Goal: Information Seeking & Learning: Learn about a topic

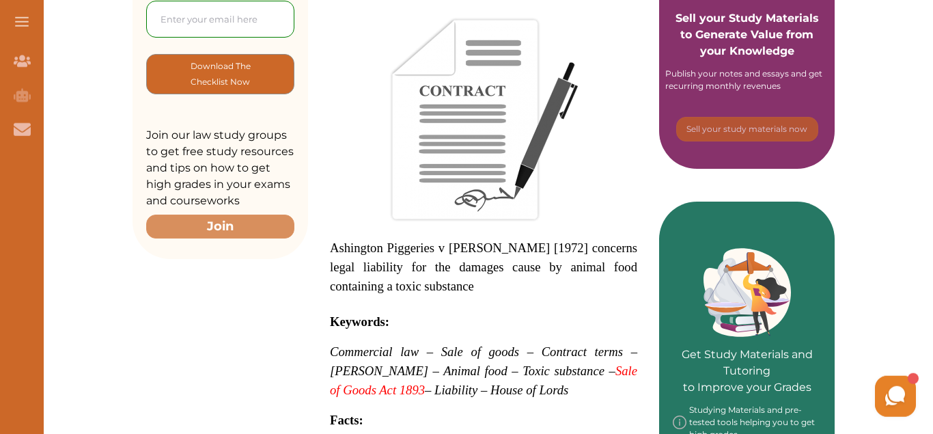
scroll to position [383, 0]
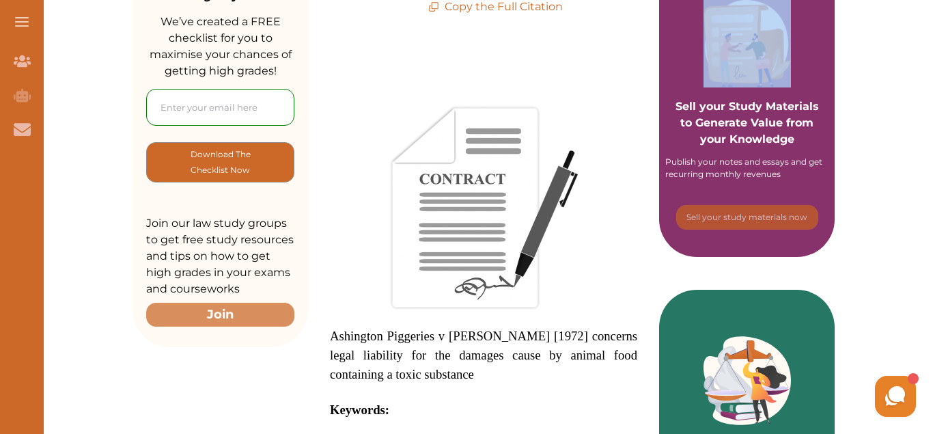
click at [331, 330] on span "Ashington Piggeries v [PERSON_NAME] [1972] concerns legal liability for the dam…" at bounding box center [483, 355] width 307 height 53
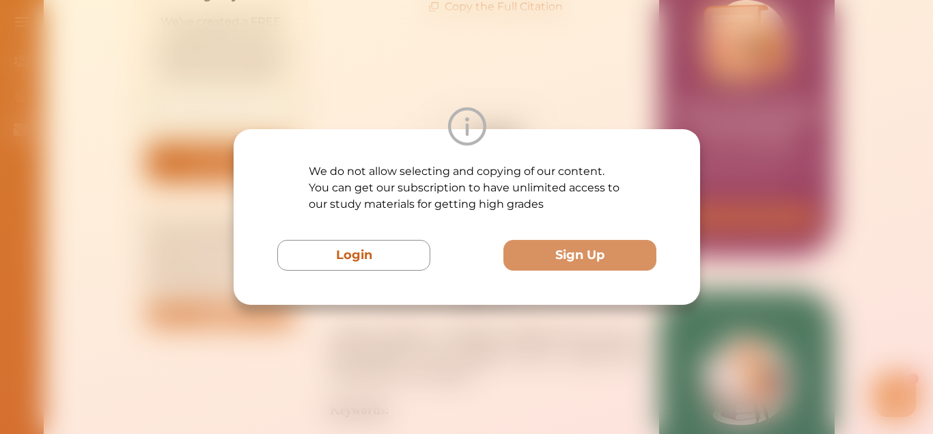
click at [539, 185] on p "We do not allow selecting and copying of our content. You can get our subscript…" at bounding box center [467, 187] width 316 height 49
click at [176, 82] on div "We do not allow selecting and copying of our content. You can get our subscript…" at bounding box center [466, 217] width 933 height 434
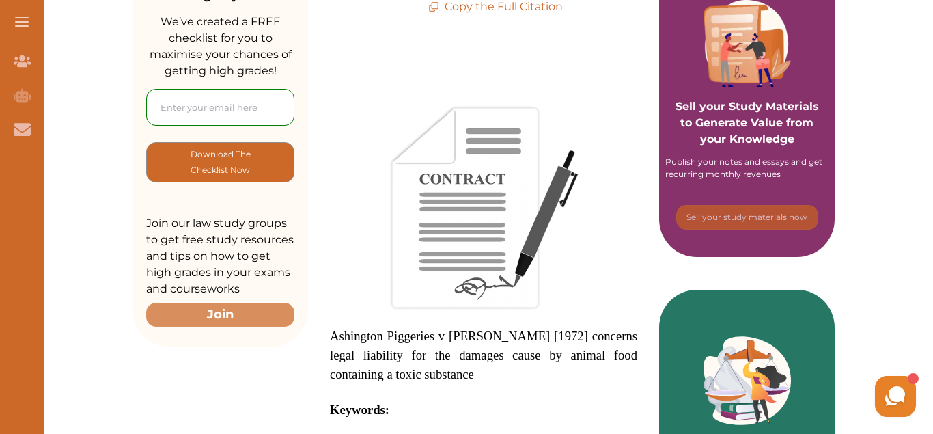
click at [353, 174] on span at bounding box center [483, 207] width 307 height 205
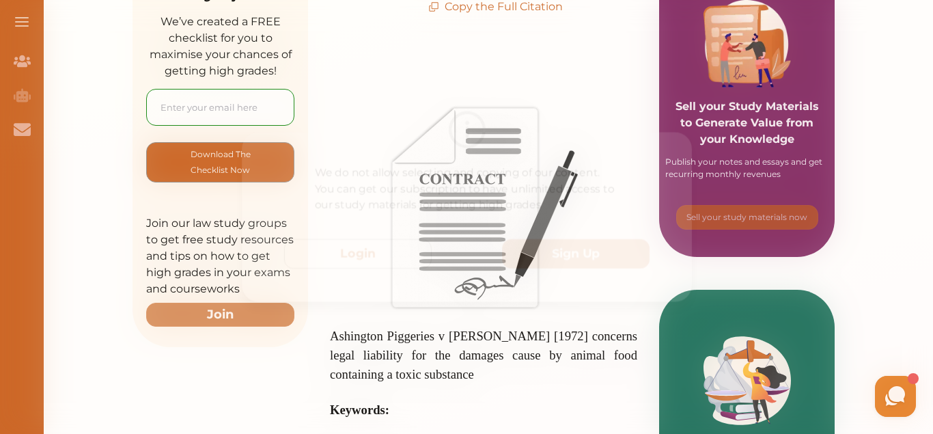
click at [167, 24] on div "We do not allow selecting and copying of our content. You can get our subscript…" at bounding box center [466, 217] width 933 height 434
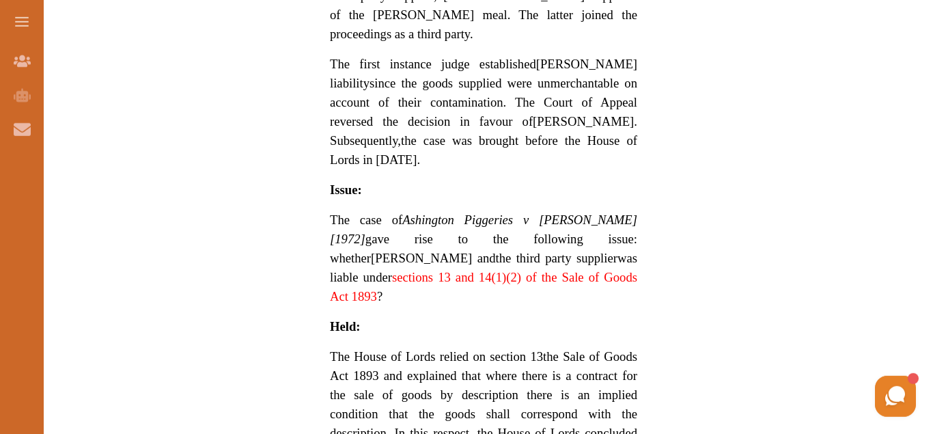
scroll to position [1260, 0]
